Goal: Task Accomplishment & Management: Contribute content

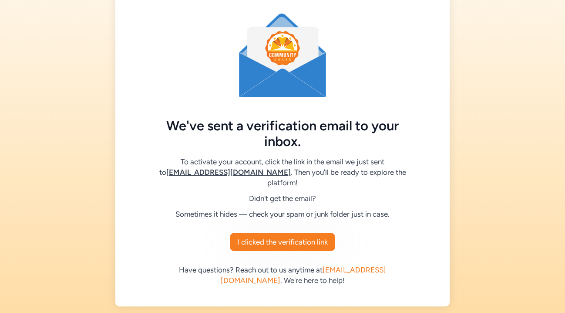
scroll to position [22, 0]
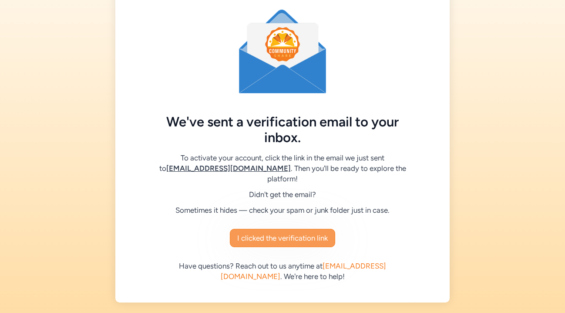
click at [288, 240] on span "I clicked the verification link" at bounding box center [282, 238] width 91 height 10
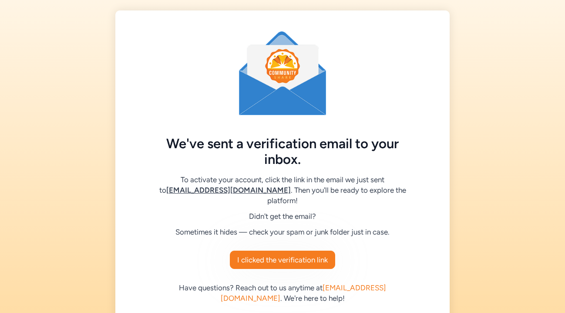
click at [537, 74] on div "We've sent a verification email to your inbox. To activate your account, click …" at bounding box center [282, 167] width 565 height 335
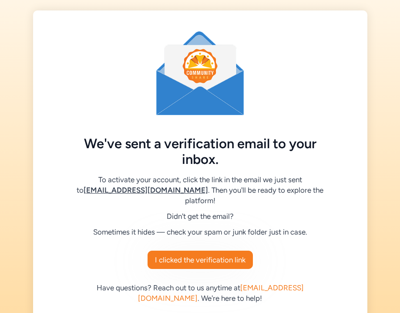
scroll to position [22, 0]
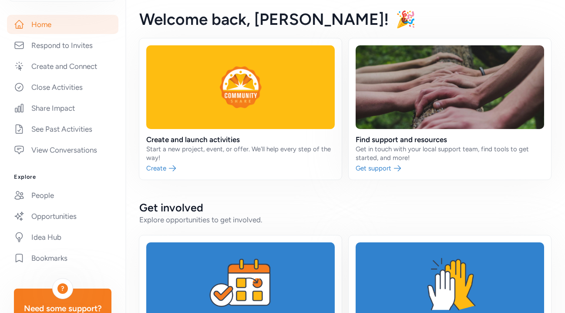
scroll to position [167, 0]
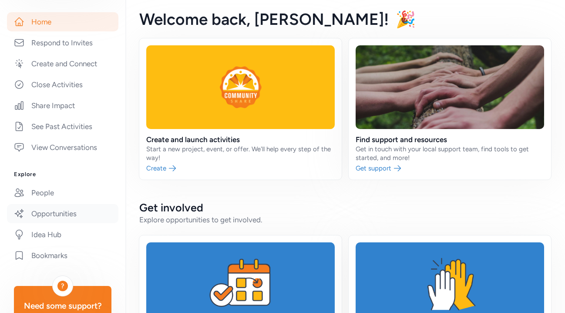
click at [65, 212] on link "Opportunities" at bounding box center [63, 213] width 112 height 19
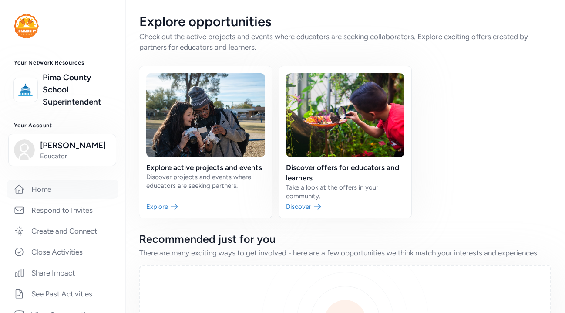
click at [41, 186] on link "Home" at bounding box center [63, 188] width 112 height 19
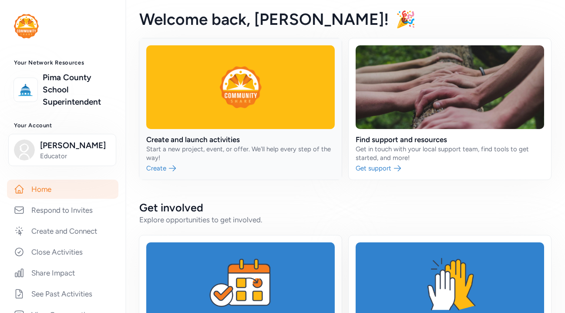
click at [164, 166] on link at bounding box center [240, 108] width 203 height 141
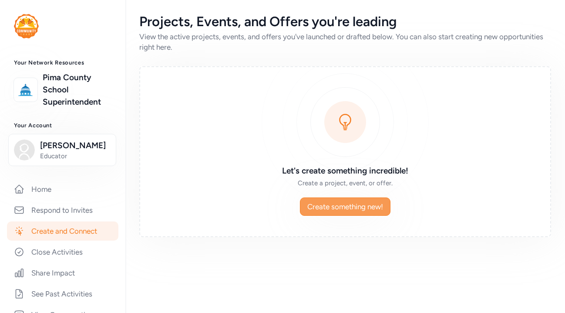
click at [375, 212] on button "Create something new!" at bounding box center [345, 206] width 91 height 18
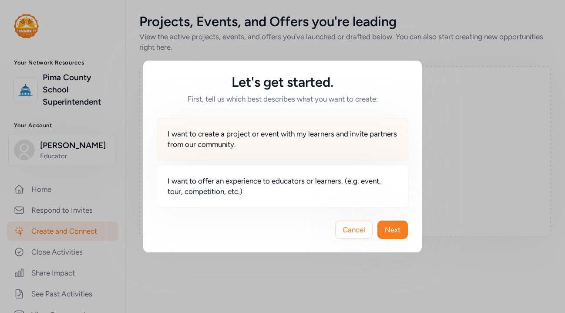
click at [294, 140] on span "I want to create a project or event with my learners and invite partners from o…" at bounding box center [283, 139] width 230 height 21
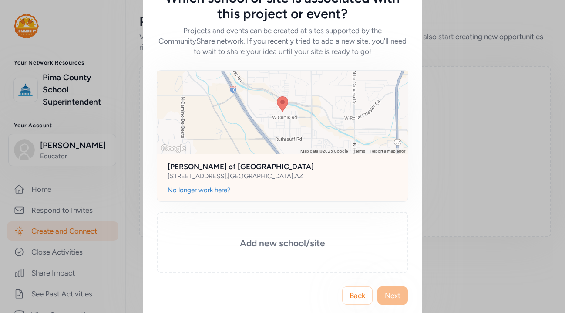
scroll to position [43, 0]
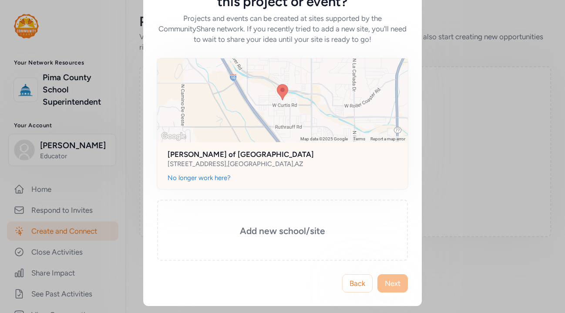
click at [301, 126] on div at bounding box center [282, 100] width 251 height 84
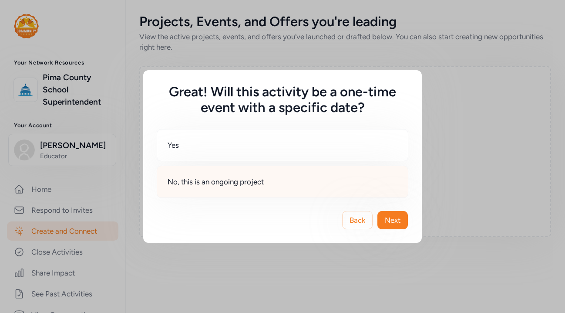
click at [295, 186] on div "No, this is an ongoing project" at bounding box center [283, 182] width 252 height 32
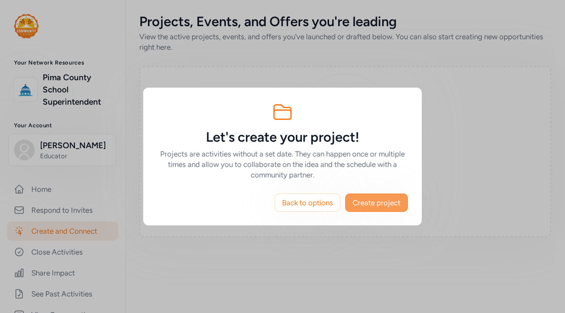
click at [383, 200] on span "Create project" at bounding box center [377, 202] width 48 height 10
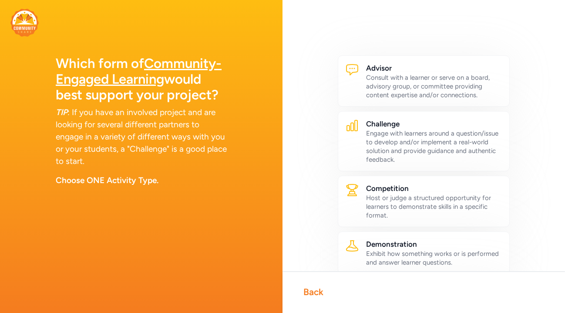
click at [315, 288] on div "Back" at bounding box center [314, 292] width 20 height 12
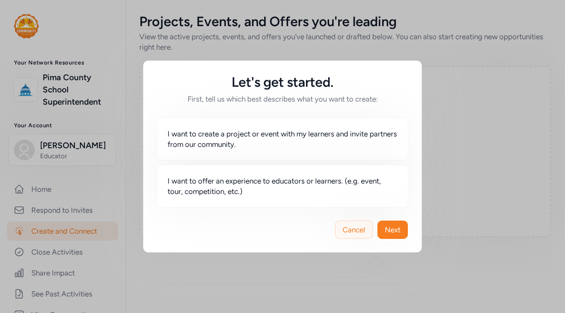
click at [355, 227] on span "Cancel" at bounding box center [354, 229] width 23 height 10
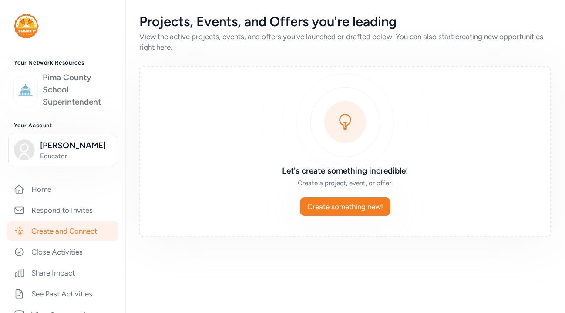
click at [78, 86] on link "Pima County School Superintendent" at bounding box center [77, 89] width 69 height 37
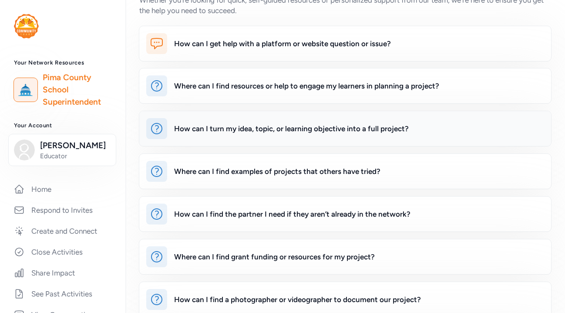
scroll to position [36, 0]
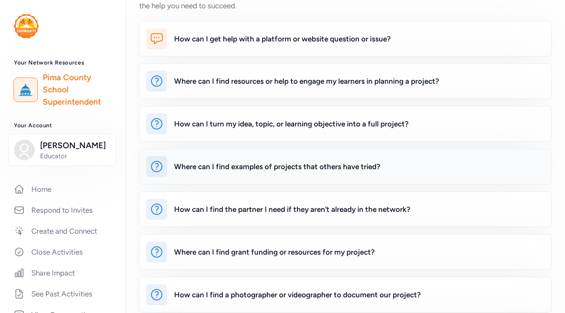
click at [366, 160] on div "Where can I find examples of projects that others have tried?" at bounding box center [359, 166] width 370 height 21
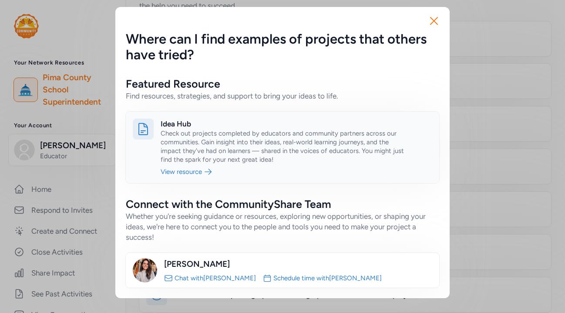
click at [180, 172] on link at bounding box center [283, 147] width 314 height 71
